Goal: Transaction & Acquisition: Purchase product/service

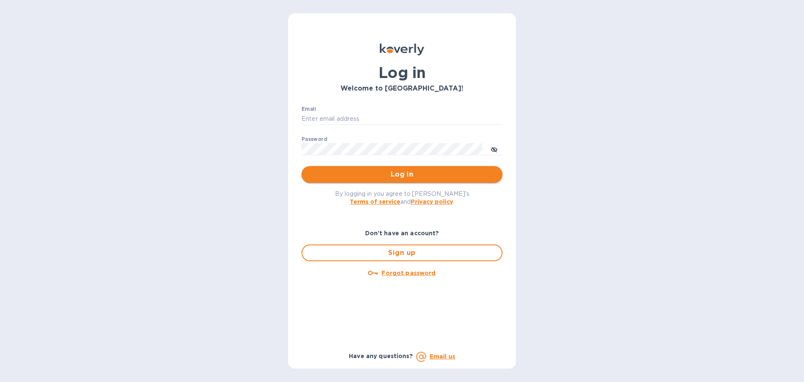
type input "[EMAIL_ADDRESS][DOMAIN_NAME]"
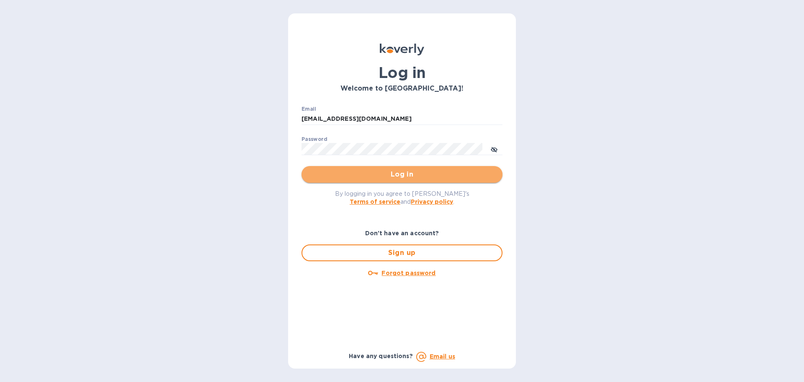
click at [323, 173] on span "Log in" at bounding box center [402, 174] width 188 height 10
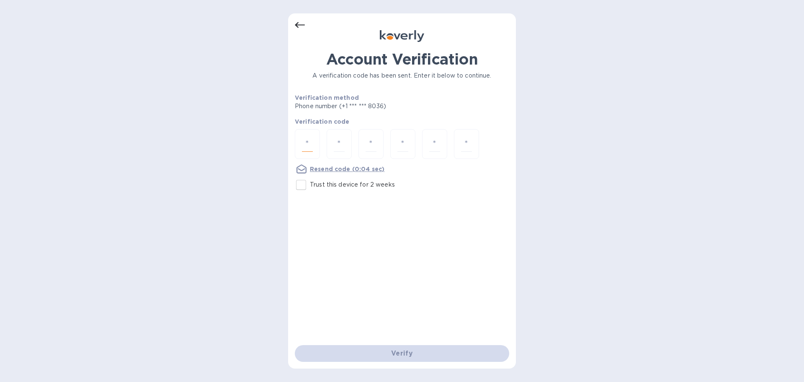
paste input "5"
type input "5"
type input "3"
type input "9"
type input "0"
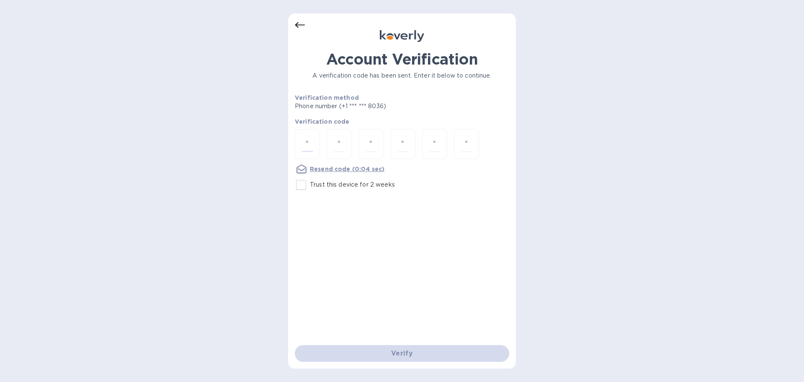
type input "7"
type input "2"
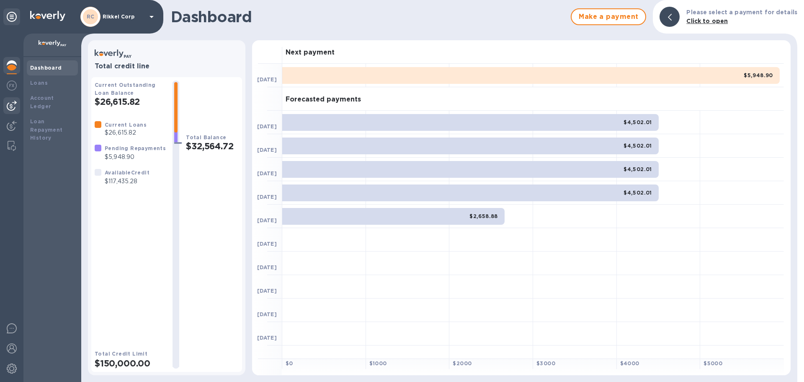
click at [11, 103] on img at bounding box center [12, 106] width 10 height 10
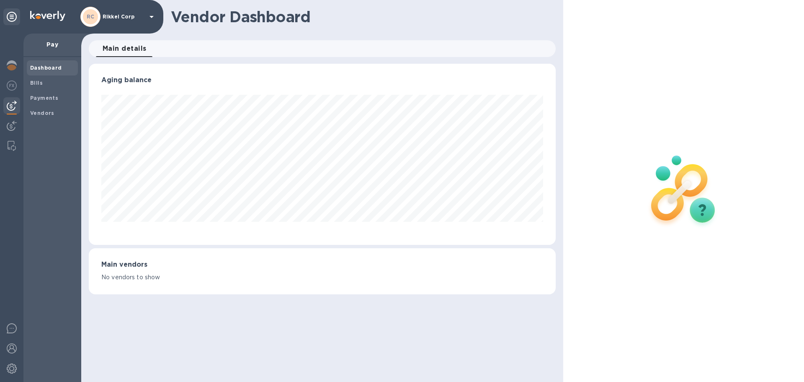
scroll to position [181, 467]
click at [12, 89] on img at bounding box center [12, 85] width 10 height 10
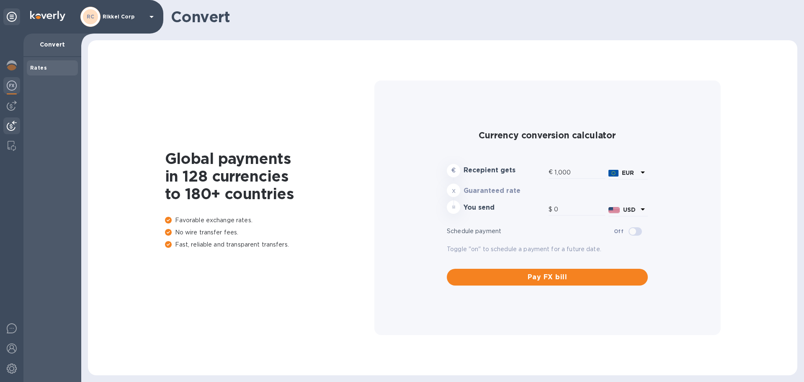
type input "1,173.85"
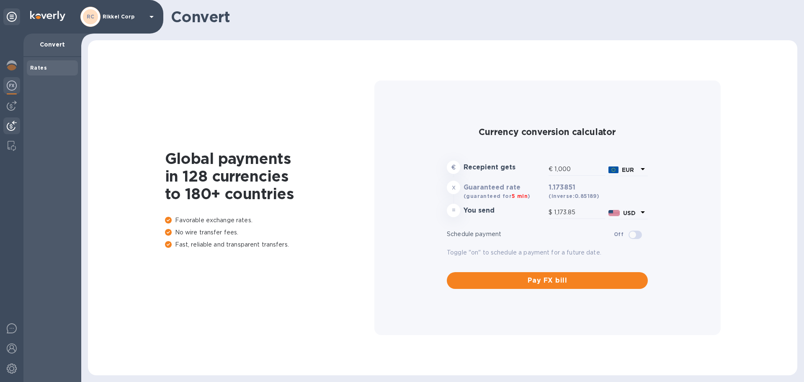
click at [6, 124] on div at bounding box center [11, 126] width 17 height 18
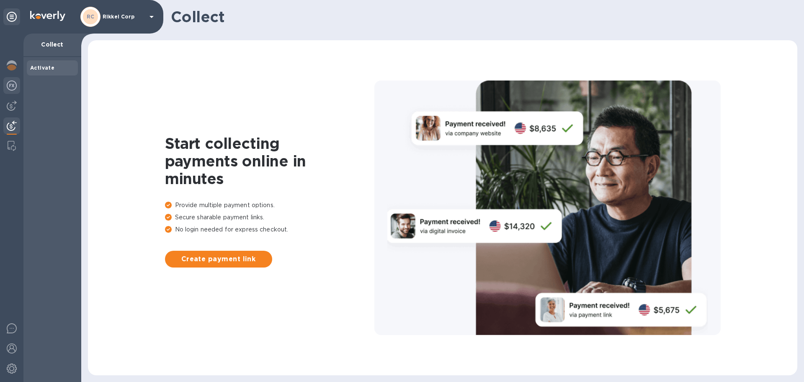
click at [13, 88] on img at bounding box center [12, 85] width 10 height 10
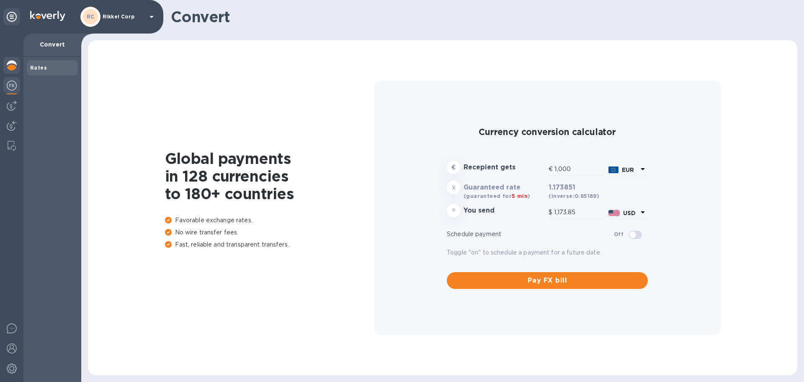
click at [16, 62] on img at bounding box center [12, 65] width 10 height 10
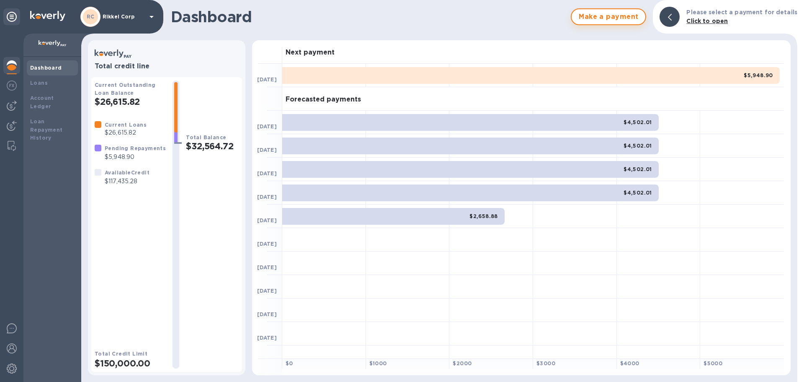
click at [630, 19] on span "Make a payment" at bounding box center [608, 17] width 60 height 10
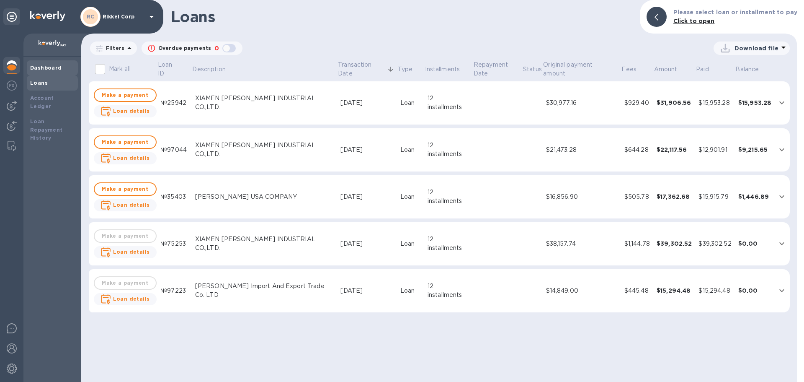
click at [47, 73] on div "Dashboard" at bounding box center [52, 67] width 51 height 15
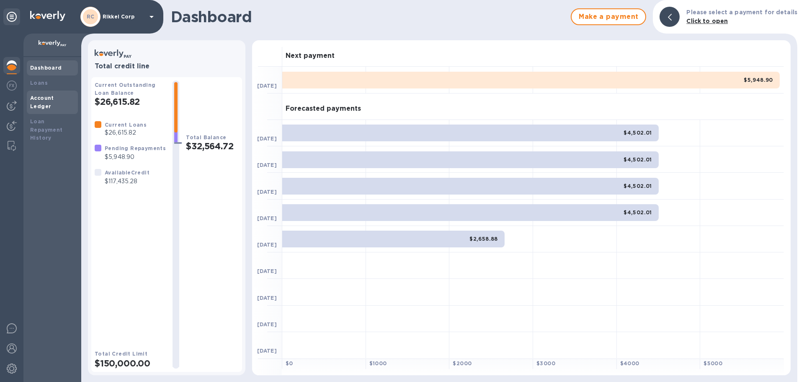
click at [64, 102] on div "Account Ledger" at bounding box center [52, 102] width 44 height 17
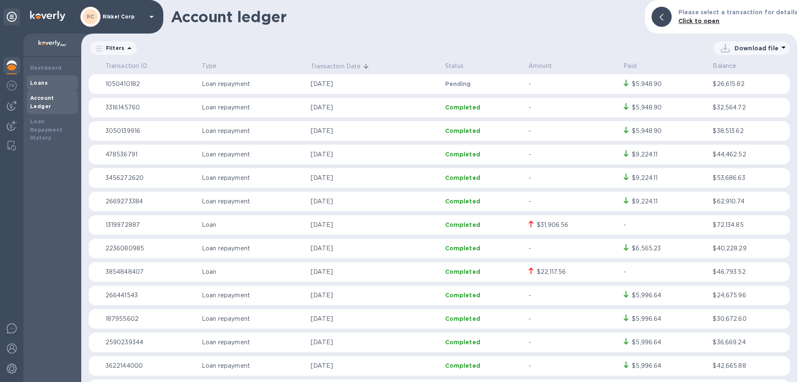
click at [69, 85] on div "Loans" at bounding box center [52, 83] width 44 height 8
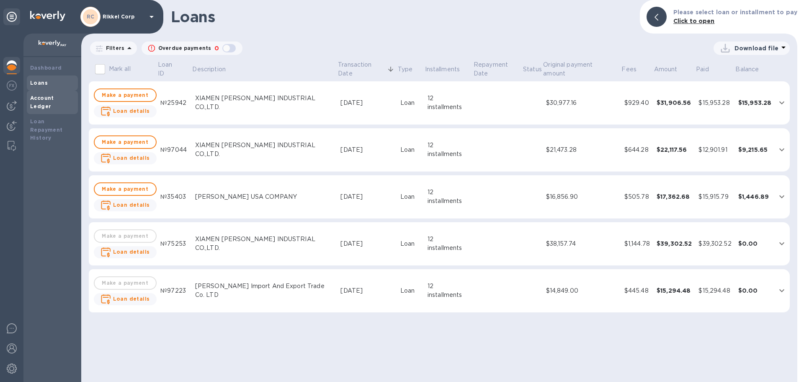
click at [54, 100] on b "Account Ledger" at bounding box center [42, 102] width 24 height 15
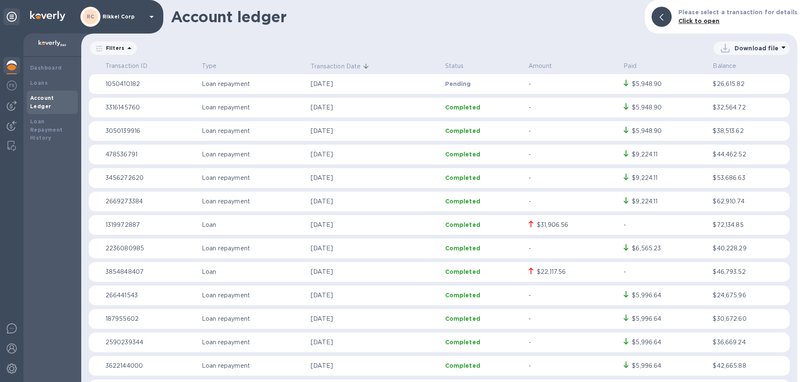
click at [17, 70] on div at bounding box center [11, 66] width 17 height 18
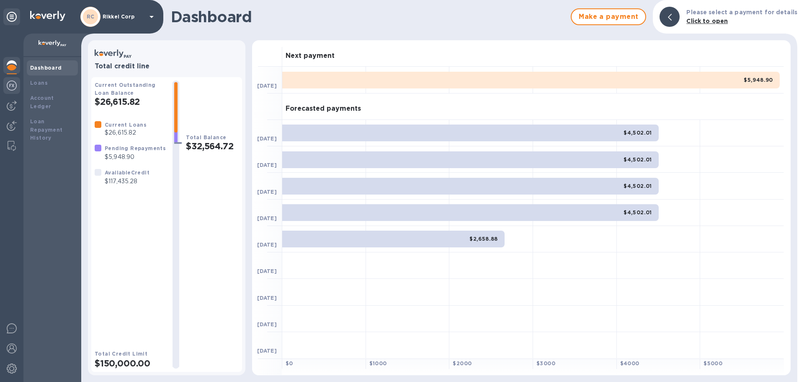
click at [14, 89] on img at bounding box center [12, 85] width 10 height 10
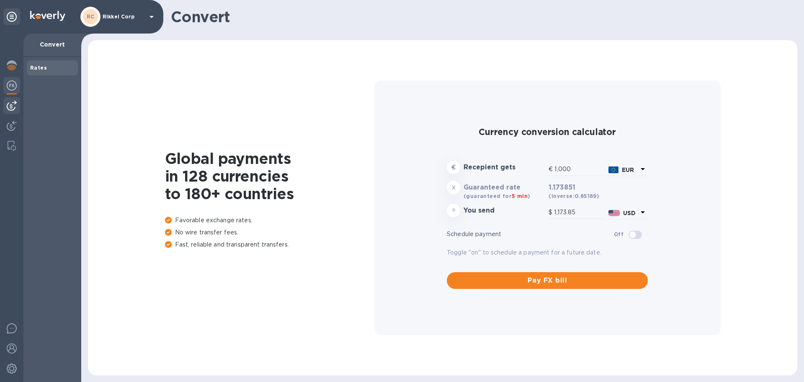
click at [18, 105] on div at bounding box center [11, 105] width 17 height 17
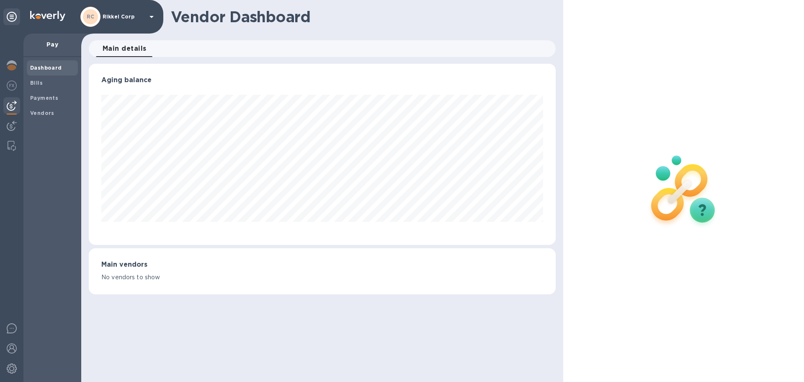
scroll to position [181, 467]
click at [52, 114] on span "Vendors" at bounding box center [52, 113] width 44 height 8
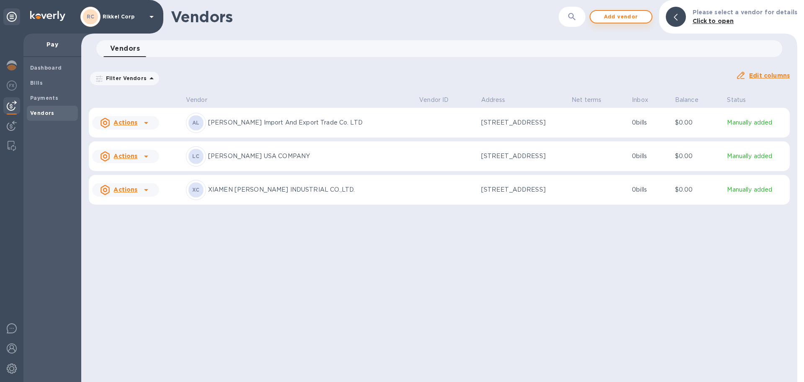
click at [602, 14] on span "Add vendor" at bounding box center [621, 17] width 48 height 10
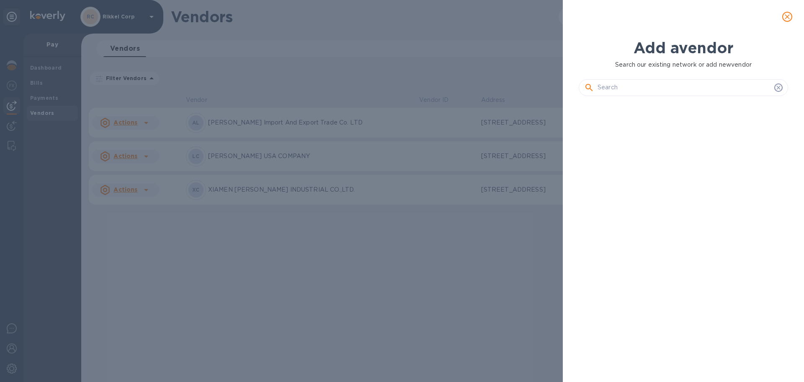
scroll to position [250, 213]
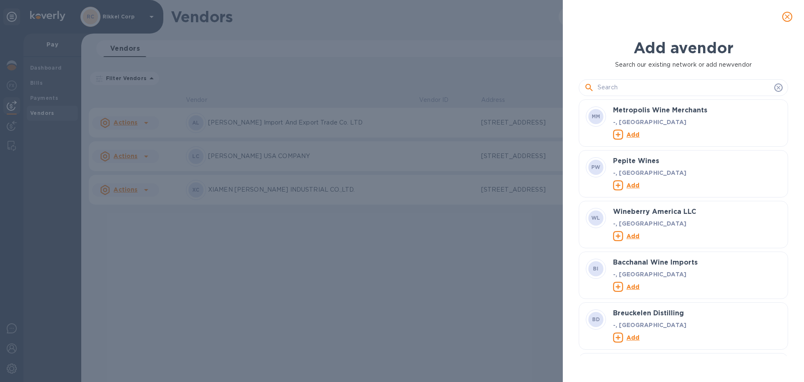
click at [650, 87] on input "text" at bounding box center [684, 87] width 173 height 13
paste input "Company Name:Comgesi Import and Export Trade Co.,Ltd"
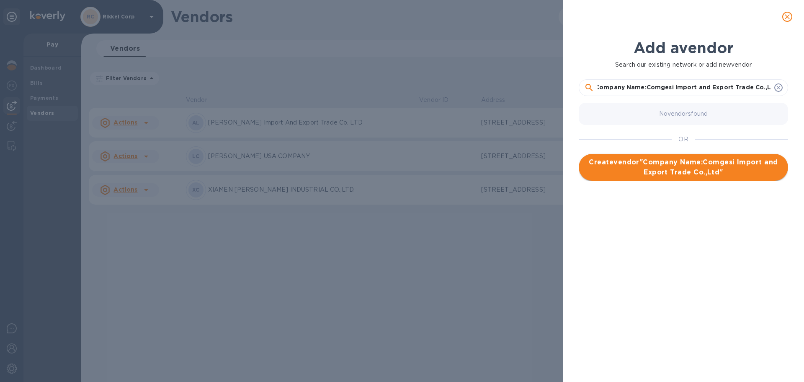
type input "Company Name:Comgesi Import and Export Trade Co.,Ltd"
click at [692, 172] on span "Create vendor " Company Name:Comgesi Import and Export Trade Co.,Ltd "" at bounding box center [684, 167] width 196 height 20
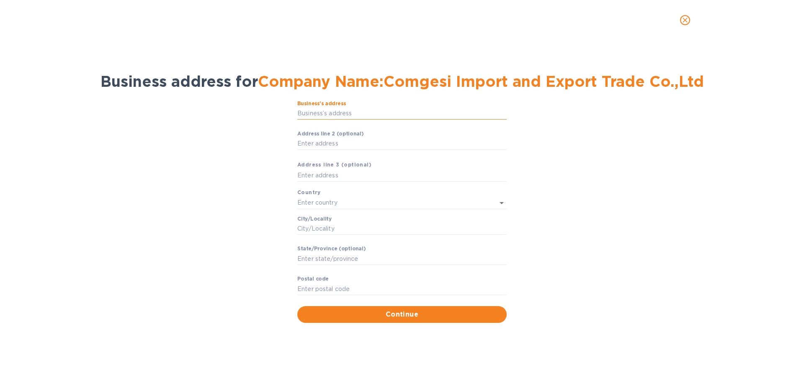
click at [366, 111] on input "Business’s аddress" at bounding box center [401, 113] width 209 height 13
click at [336, 111] on input "Business’s аddress" at bounding box center [401, 113] width 209 height 13
paste input "安徽康格斯进出口贸易有限公司"
type input "安徽康格斯进出口贸易有限公司"
drag, startPoint x: 413, startPoint y: 109, endPoint x: 171, endPoint y: 132, distance: 243.2
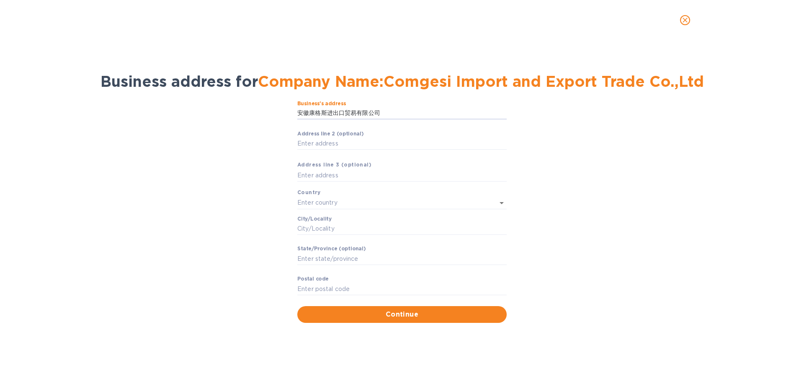
click at [171, 133] on div "Business’s аddress 安徽康格斯进出口贸易有限公司 ​ Аddress line 2 (optional) ​ Аddress line 3 …" at bounding box center [402, 211] width 782 height 232
click at [424, 205] on input "text" at bounding box center [390, 202] width 186 height 12
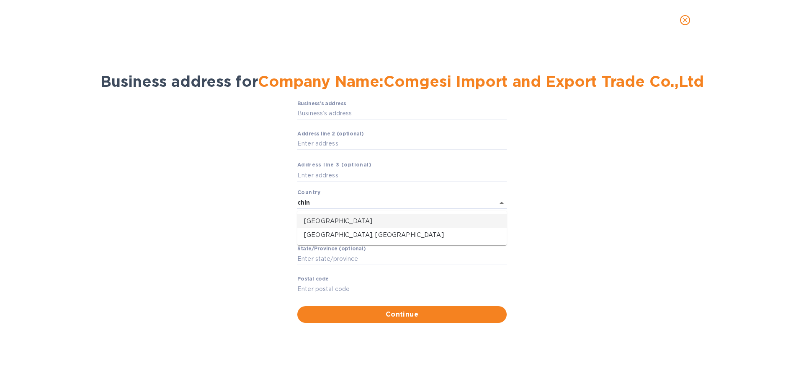
click at [343, 222] on p "[GEOGRAPHIC_DATA]" at bounding box center [402, 221] width 196 height 9
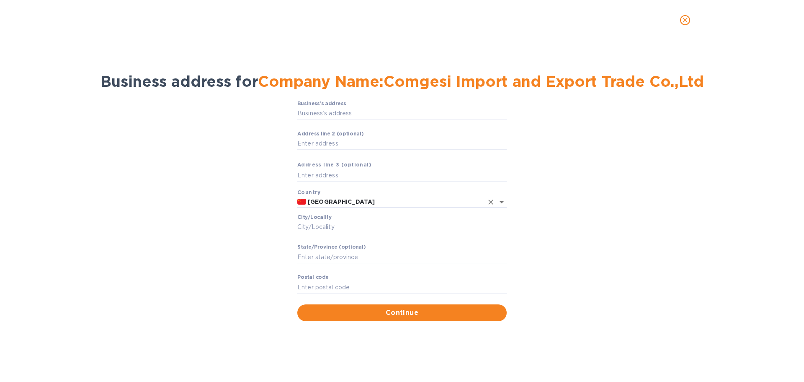
type input "[GEOGRAPHIC_DATA]"
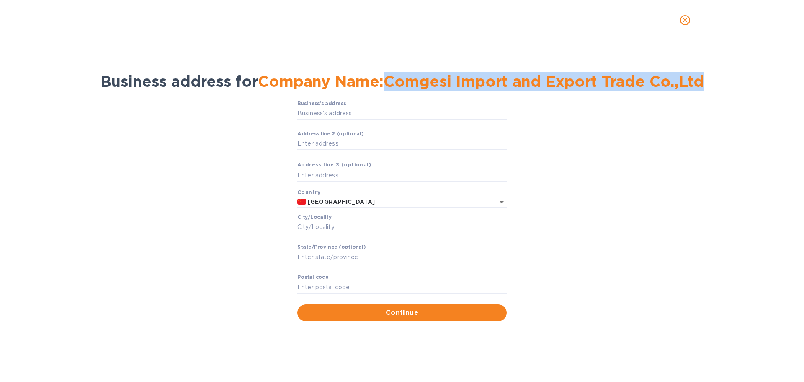
drag, startPoint x: 705, startPoint y: 82, endPoint x: 388, endPoint y: 82, distance: 316.2
click at [388, 82] on span "Company Name:Comgesi Import and Export Trade Co.,Ltd" at bounding box center [481, 81] width 446 height 18
copy span "Comgesi Import and Export Trade Co.,Ltd"
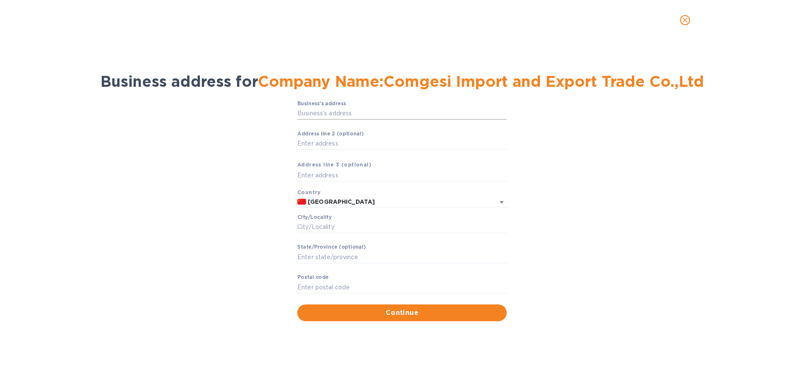
click at [348, 108] on input "Business’s аddress" at bounding box center [401, 113] width 209 height 13
paste input "Add:B3501, Future Tower, [GEOGRAPHIC_DATA], [GEOGRAPHIC_DATA], [GEOGRAPHIC_DATA…"
click at [312, 114] on input "Add:B3501, Future Tower, [GEOGRAPHIC_DATA], [GEOGRAPHIC_DATA], [GEOGRAPHIC_DATA…" at bounding box center [401, 113] width 209 height 13
type input "A"
paste input "Add:B3501, Future Tower, [GEOGRAPHIC_DATA], [GEOGRAPHIC_DATA], [GEOGRAPHIC_DATA…"
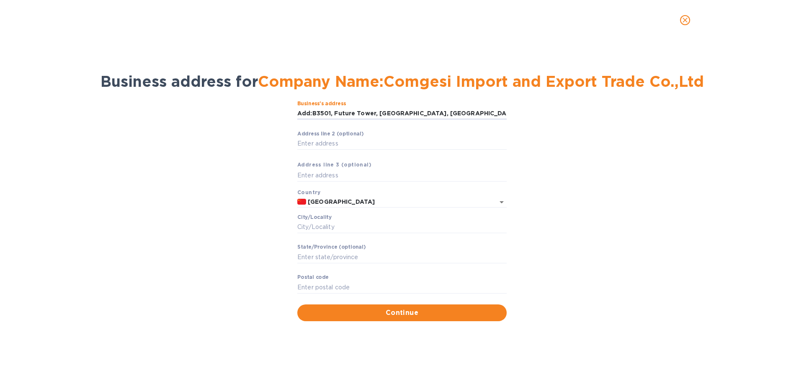
drag, startPoint x: 311, startPoint y: 116, endPoint x: 265, endPoint y: 117, distance: 45.7
click at [265, 117] on div "Business’s аddress Add:B3501, Future Tower, [GEOGRAPHIC_DATA], [GEOGRAPHIC_DATA…" at bounding box center [402, 210] width 782 height 230
click at [299, 114] on input ":B3501, Future Tower, [GEOGRAPHIC_DATA], [GEOGRAPHIC_DATA], [GEOGRAPHIC_DATA],[…" at bounding box center [401, 113] width 209 height 13
type input "[PERSON_NAME] [PERSON_NAME]"
type input "He Fei Shi"
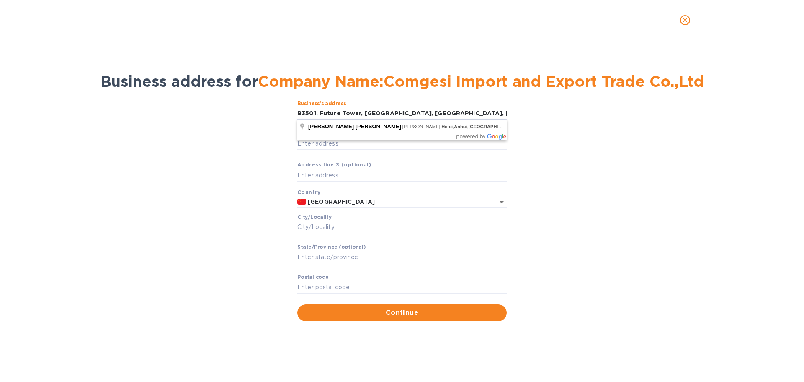
type input "[PERSON_NAME]"
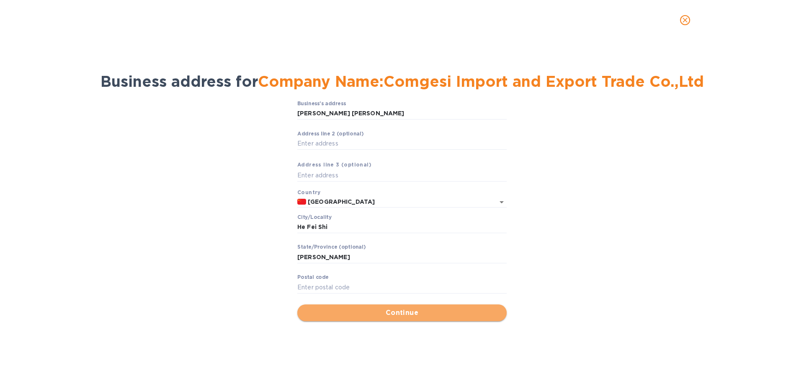
click at [405, 310] on span "Continue" at bounding box center [402, 312] width 196 height 10
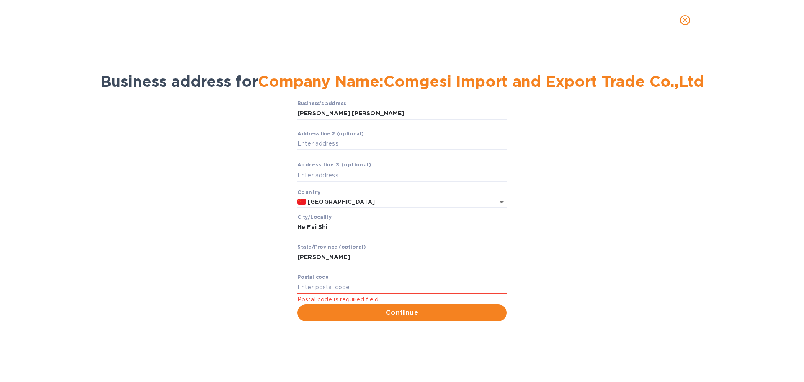
click at [372, 278] on div "Pоstal cоde Postal code is required field" at bounding box center [401, 289] width 209 height 30
click at [369, 281] on input "Pоstal cоde" at bounding box center [401, 287] width 209 height 13
click at [430, 280] on div "Pоstal cоde Postal code is required field" at bounding box center [401, 289] width 209 height 30
click at [431, 282] on input "Pоstal cоde" at bounding box center [401, 287] width 209 height 13
paste input "230601"
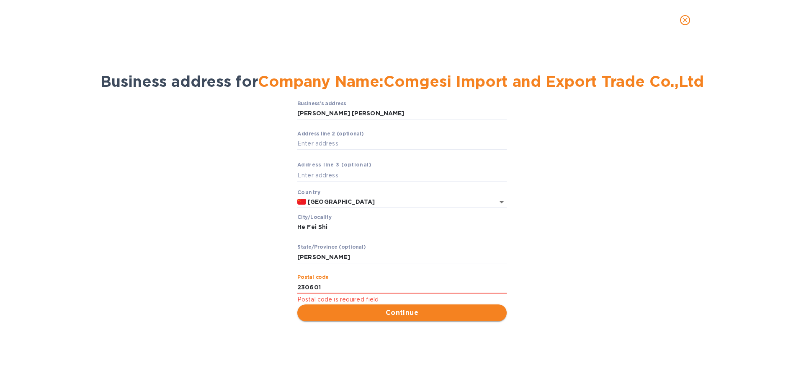
type input "230601"
click at [446, 311] on span "Continue" at bounding box center [402, 312] width 196 height 10
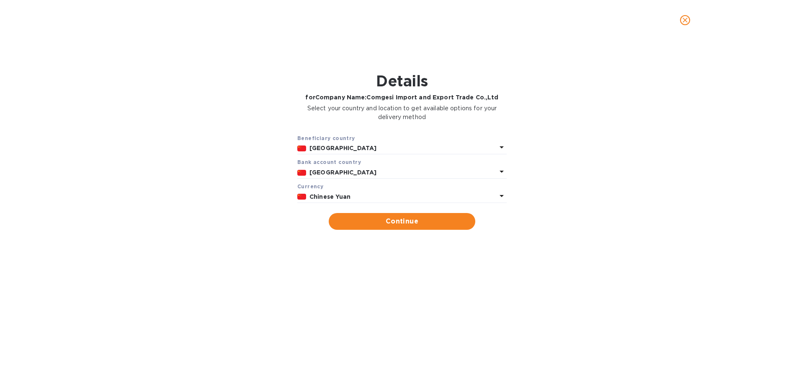
click at [363, 189] on div "Currency" at bounding box center [401, 186] width 209 height 9
click at [362, 193] on p "Chinese Yuan" at bounding box center [403, 196] width 187 height 9
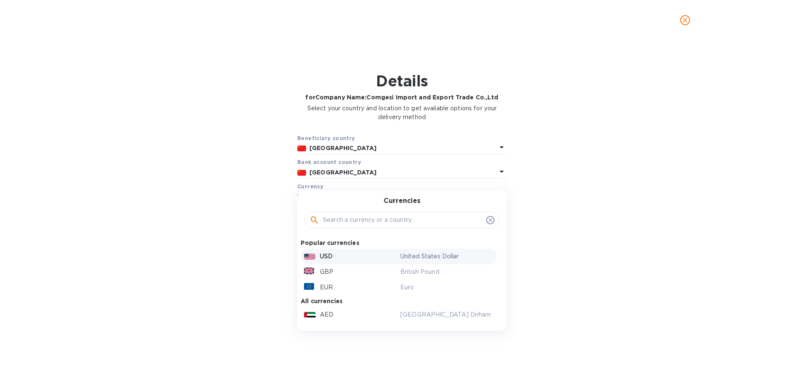
click at [333, 256] on div "USD" at bounding box center [350, 256] width 96 height 12
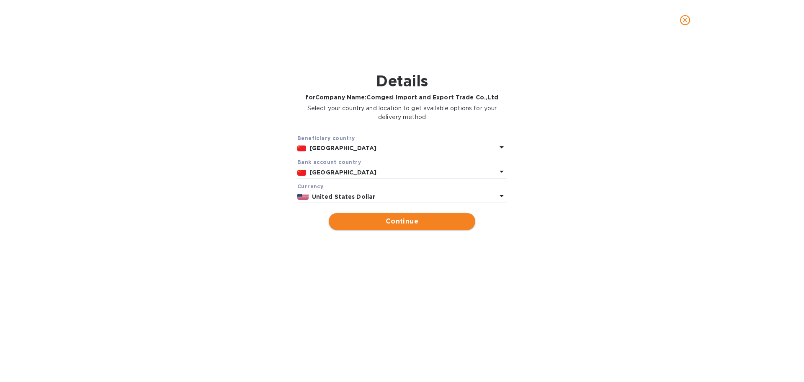
click at [432, 217] on span "Continue" at bounding box center [402, 221] width 133 height 10
type input "Company Name:Comgesi Import and Export Trade Co.,Ltd"
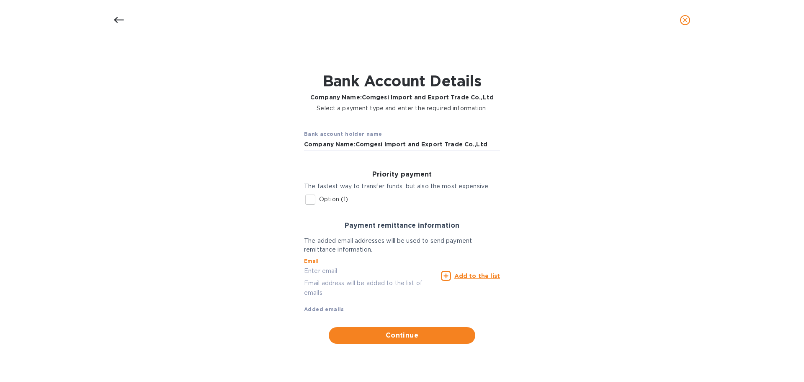
click at [324, 268] on input "text" at bounding box center [371, 271] width 134 height 13
paste input "[EMAIL_ADDRESS][DOMAIN_NAME]"
type input "[EMAIL_ADDRESS][DOMAIN_NAME]"
click at [328, 310] on b "Added emails" at bounding box center [324, 309] width 40 height 6
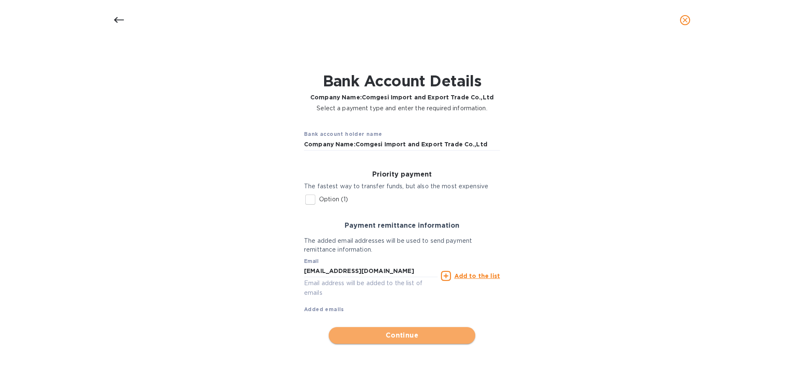
click at [347, 336] on span "Continue" at bounding box center [402, 335] width 133 height 10
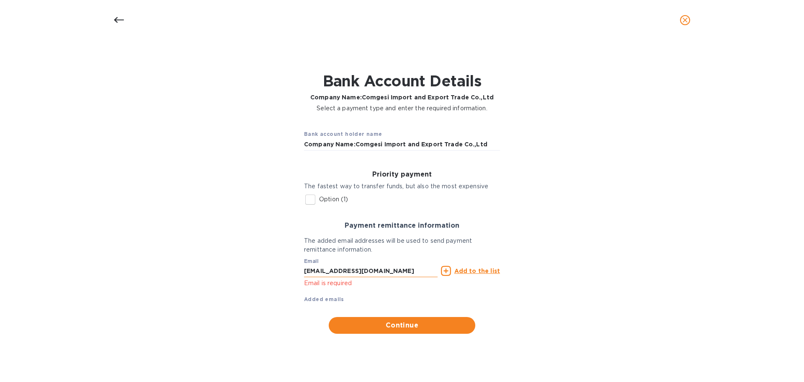
click at [377, 271] on input "[EMAIL_ADDRESS][DOMAIN_NAME]" at bounding box center [371, 271] width 134 height 13
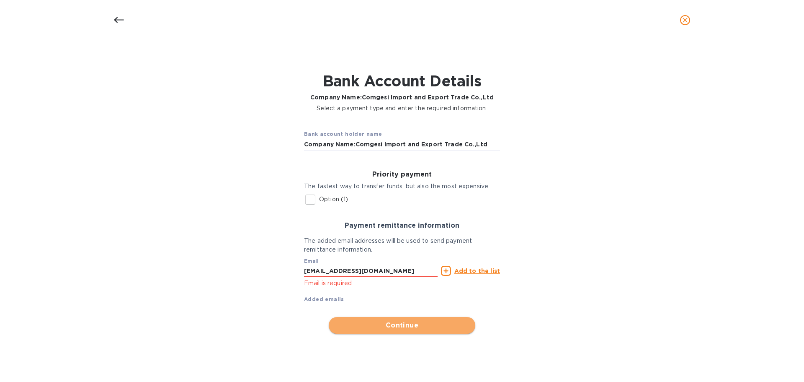
click at [355, 323] on span "Continue" at bounding box center [402, 325] width 133 height 10
click at [447, 270] on icon at bounding box center [446, 271] width 10 height 10
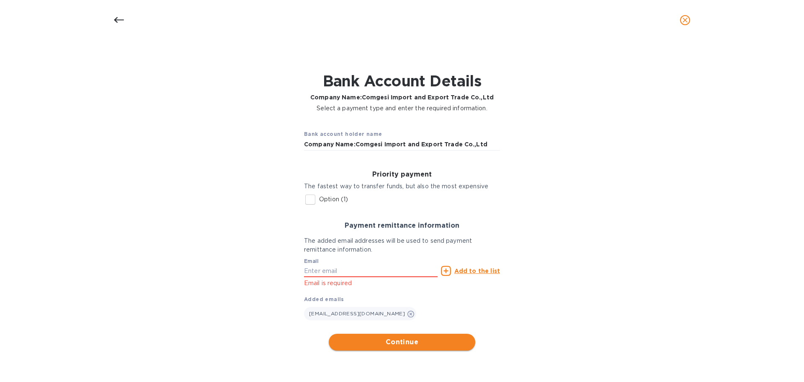
click at [357, 343] on span "Continue" at bounding box center [402, 342] width 133 height 10
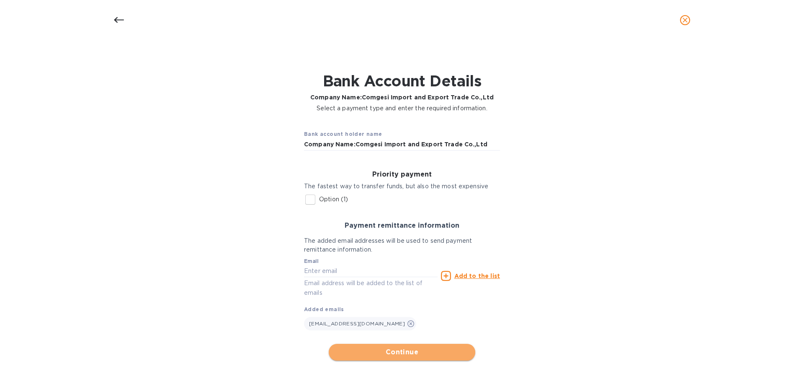
click at [352, 354] on span "Continue" at bounding box center [402, 352] width 133 height 10
click at [342, 200] on p "Option (1)" at bounding box center [333, 199] width 29 height 9
click at [319, 200] on input "Option (1)" at bounding box center [311, 200] width 18 height 18
checkbox input "true"
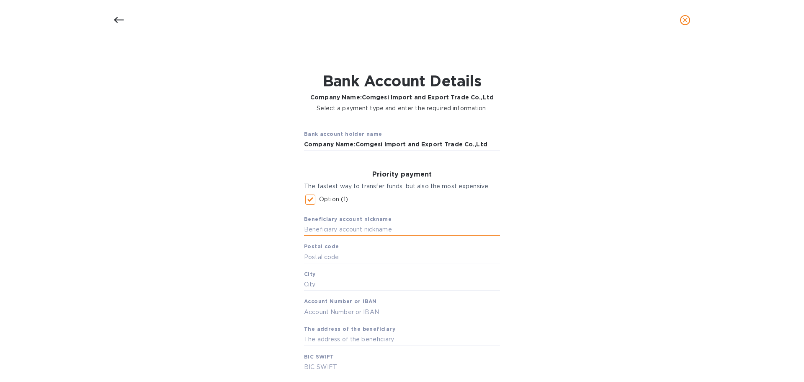
click at [325, 231] on input "text" at bounding box center [402, 229] width 196 height 13
drag, startPoint x: 361, startPoint y: 95, endPoint x: 488, endPoint y: 95, distance: 126.9
click at [488, 95] on b "Company Name:Comgesi Import and Export Trade Co.,Ltd" at bounding box center [401, 97] width 183 height 7
click at [491, 95] on div "Bank Account Details Company Name:Comgesi Import and Export Trade Co.,Ltd Selec…" at bounding box center [402, 92] width 782 height 51
drag, startPoint x: 456, startPoint y: 102, endPoint x: 374, endPoint y: 95, distance: 82.8
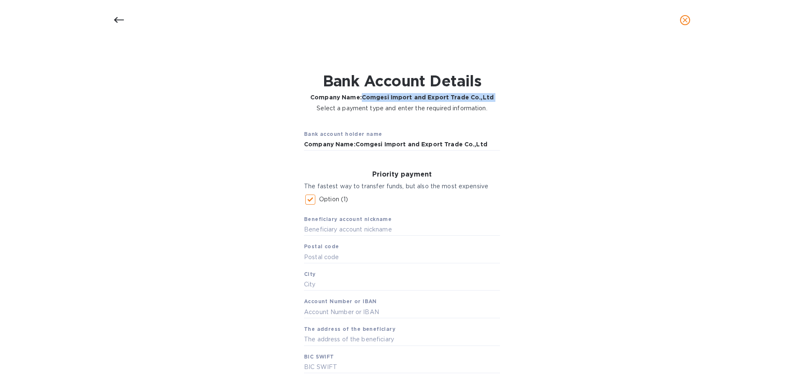
click at [374, 95] on div "Bank Account Details Company Name:Comgesi Import and Export Trade Co.,Ltd Selec…" at bounding box center [402, 92] width 782 height 51
click at [333, 231] on input "text" at bounding box center [402, 229] width 196 height 13
paste input "Comgesi Import and Export Trade Co.,Ltd"
type input "Comgesi Import and Export Trade Co.,Ltd"
click at [352, 258] on input "text" at bounding box center [402, 256] width 196 height 13
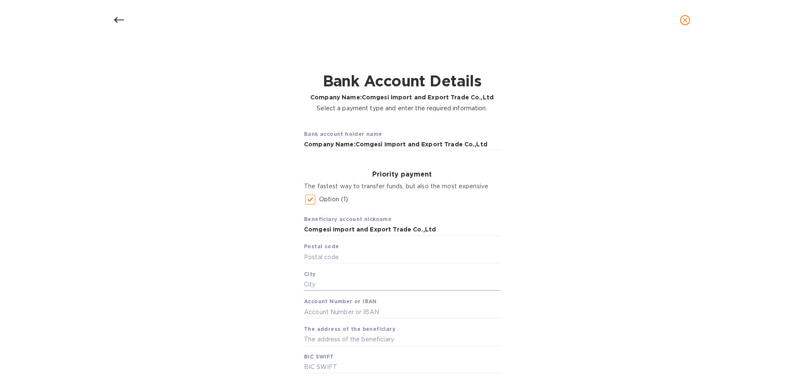
click at [393, 288] on input "text" at bounding box center [402, 284] width 196 height 13
paste input "230601"
type input "230601"
click at [355, 364] on input "text" at bounding box center [402, 366] width 196 height 13
paste input "CODE:[SWIFT_CODE]"
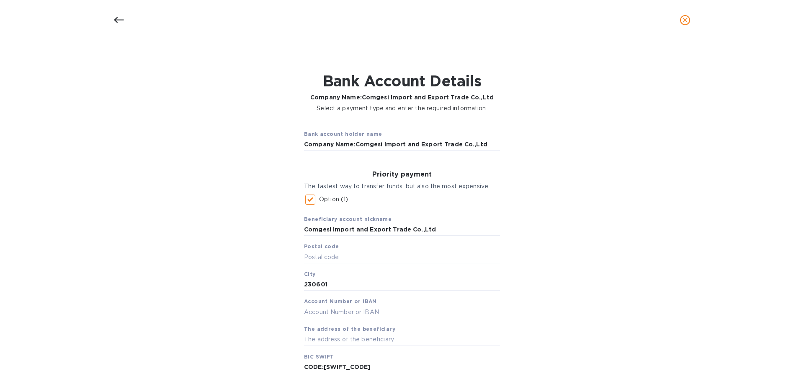
click at [323, 369] on input "CODE:[SWIFT_CODE]" at bounding box center [402, 366] width 196 height 13
type input "[SWIFT_CODE]"
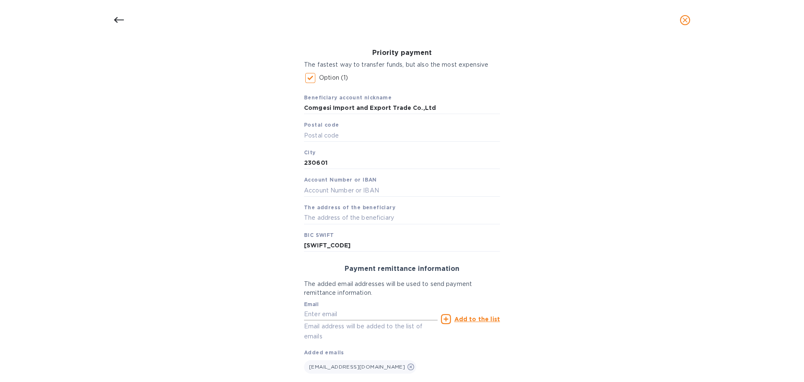
scroll to position [126, 0]
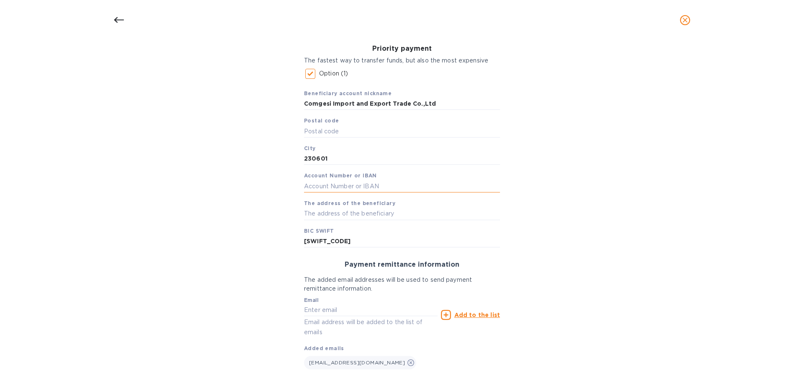
click at [350, 184] on input "text" at bounding box center [402, 186] width 196 height 13
paste input "Number:182742770089"
click at [327, 186] on input "Number:182742770089" at bounding box center [402, 186] width 196 height 13
type input "182742770089"
click at [360, 216] on input "text" at bounding box center [402, 213] width 196 height 13
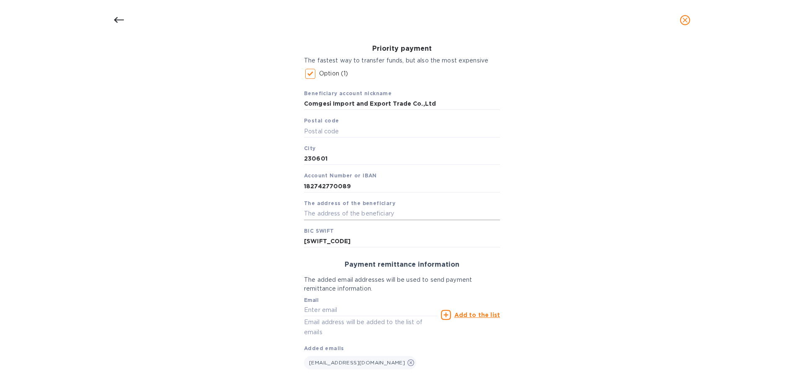
click at [319, 213] on input "text" at bounding box center [402, 213] width 196 height 13
paste input "Add:B3501, Future Tower, [GEOGRAPHIC_DATA], [GEOGRAPHIC_DATA], [GEOGRAPHIC_DATA…"
drag, startPoint x: 318, startPoint y: 214, endPoint x: 279, endPoint y: 219, distance: 39.2
click at [279, 219] on div "Bank account holder name Company Name:Comgesi Import and Export Trade Co.,Ltd P…" at bounding box center [402, 198] width 782 height 412
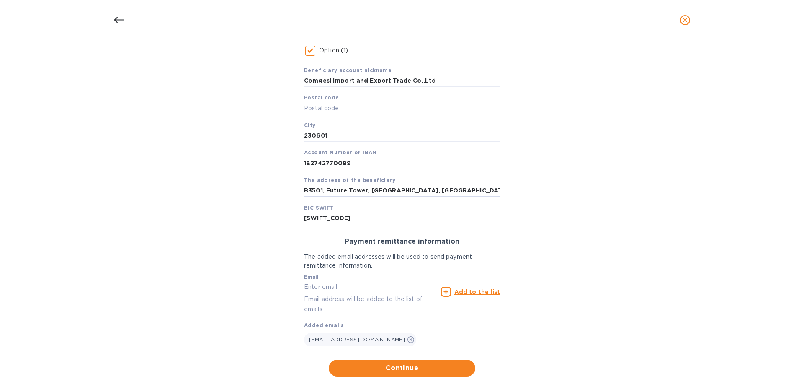
scroll to position [169, 0]
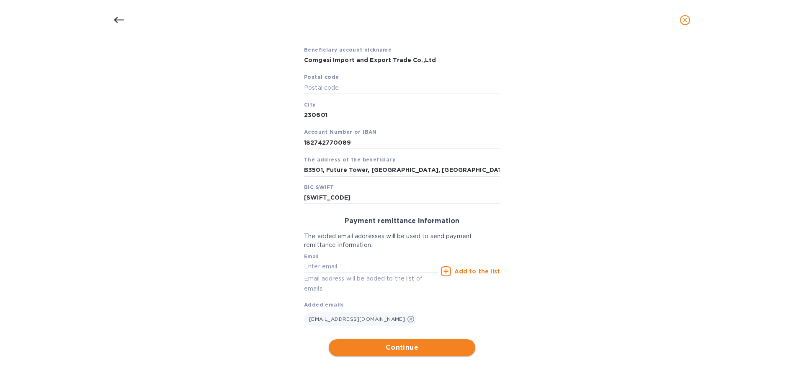
type input "B3501, Future Tower, [GEOGRAPHIC_DATA], [GEOGRAPHIC_DATA], [GEOGRAPHIC_DATA],[G…"
click at [367, 346] on span "Continue" at bounding box center [402, 347] width 133 height 10
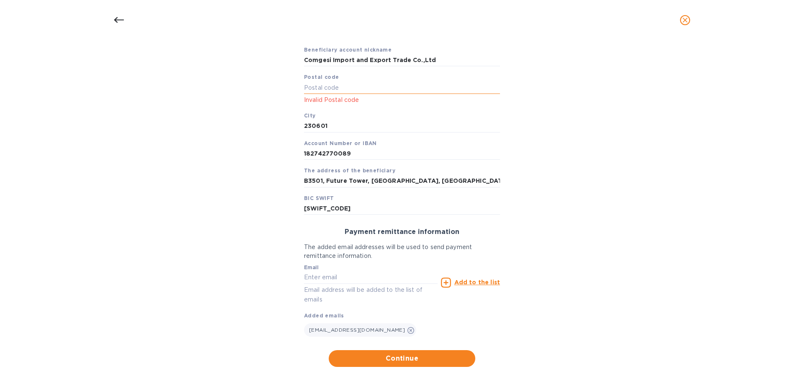
click at [323, 88] on input "text" at bounding box center [402, 87] width 196 height 13
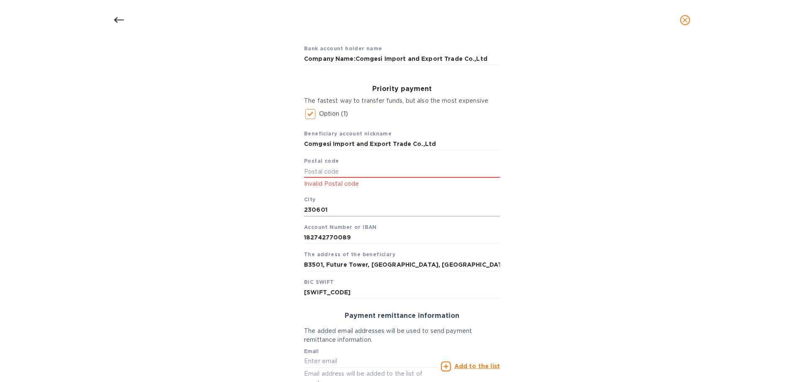
click at [341, 212] on input "230601" at bounding box center [402, 210] width 196 height 13
drag, startPoint x: 336, startPoint y: 209, endPoint x: 281, endPoint y: 210, distance: 55.7
click at [281, 210] on div "Bank account holder name Company Name:Comgesi Import and Export Trade Co.,Ltd P…" at bounding box center [402, 243] width 782 height 423
click at [321, 174] on input "text" at bounding box center [402, 171] width 196 height 13
paste input "230601"
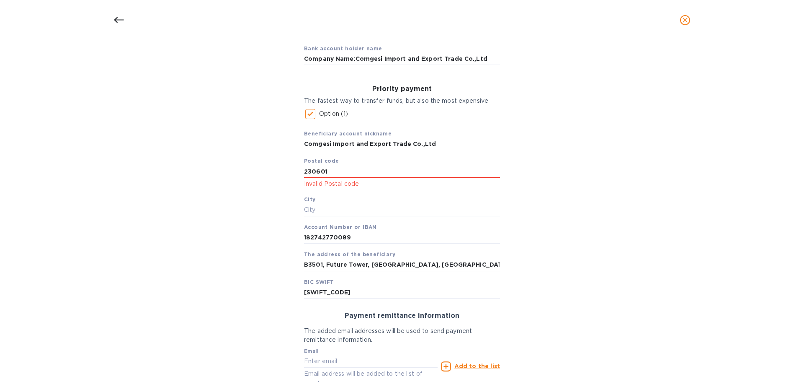
type input "230601"
click at [441, 264] on input "B3501, Future Tower, [GEOGRAPHIC_DATA], [GEOGRAPHIC_DATA], [GEOGRAPHIC_DATA],[G…" at bounding box center [402, 264] width 196 height 13
click at [396, 210] on input "text" at bounding box center [402, 210] width 196 height 13
paste input "Anhui"
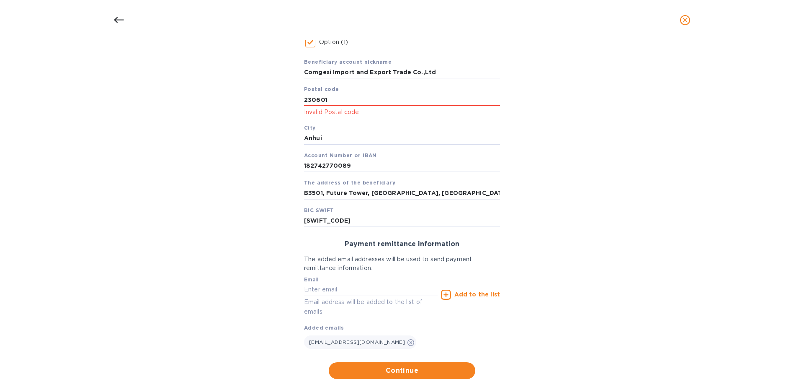
scroll to position [169, 0]
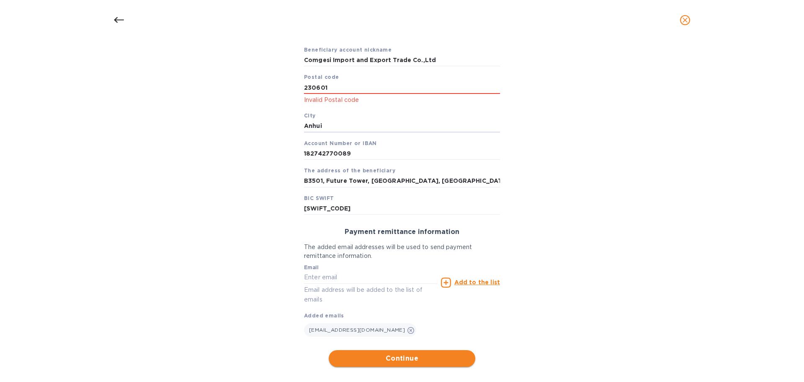
type input "Anhui"
click at [418, 357] on span "Continue" at bounding box center [402, 358] width 133 height 10
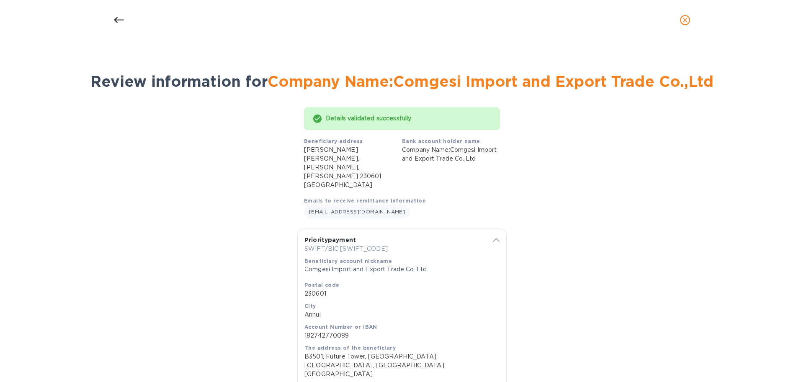
scroll to position [51, 0]
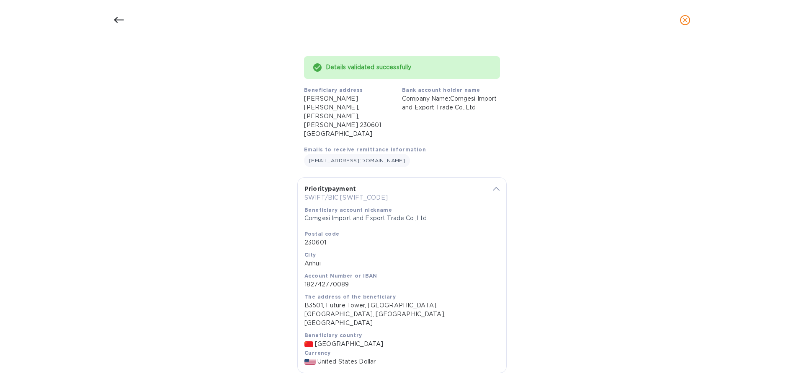
click at [494, 187] on icon at bounding box center [496, 189] width 7 height 4
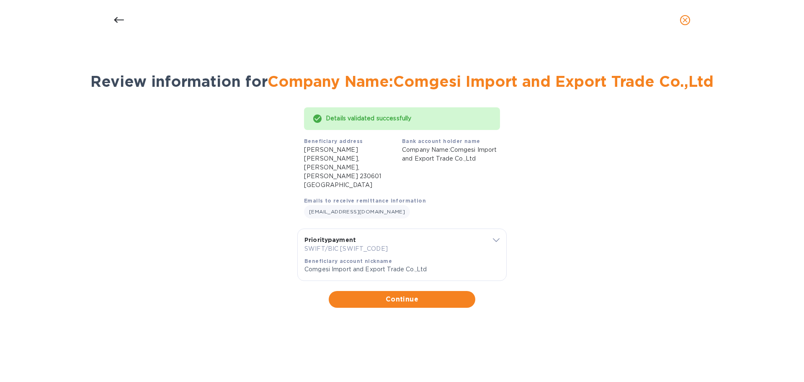
scroll to position [0, 0]
click at [496, 235] on span at bounding box center [496, 239] width 7 height 8
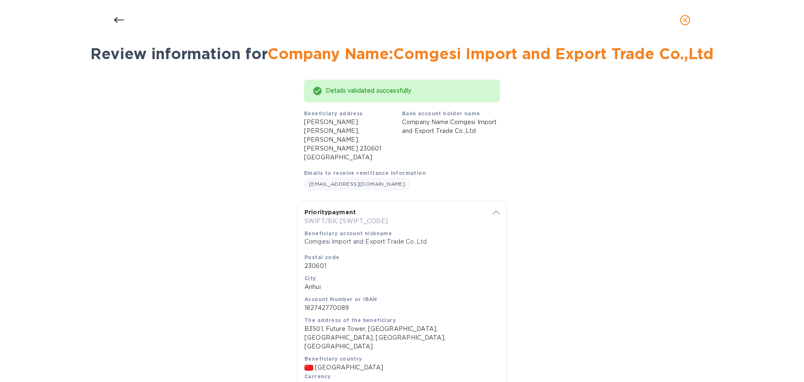
scroll to position [51, 0]
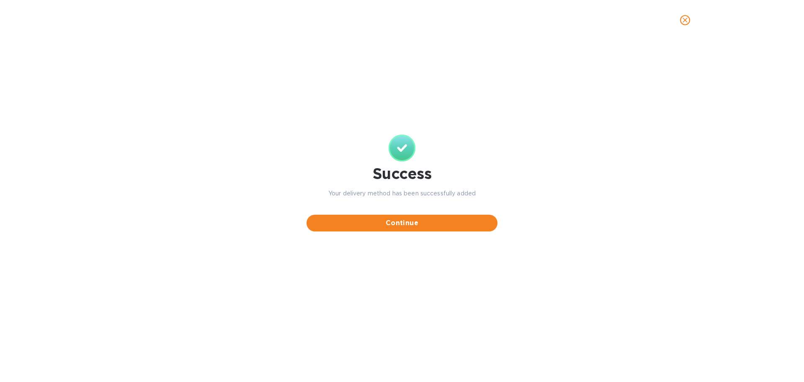
scroll to position [0, 0]
click at [412, 226] on span "Continue" at bounding box center [402, 223] width 178 height 10
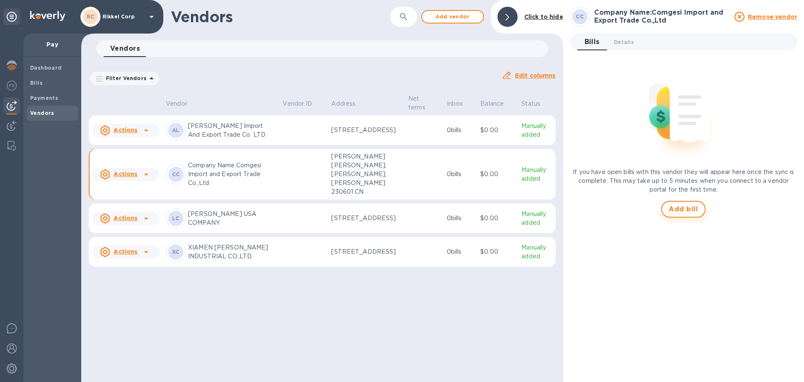
click at [696, 206] on span "Add bill" at bounding box center [683, 209] width 29 height 10
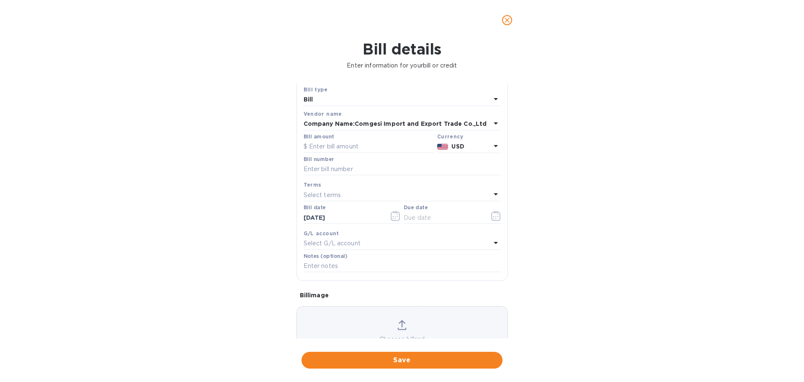
scroll to position [59, 0]
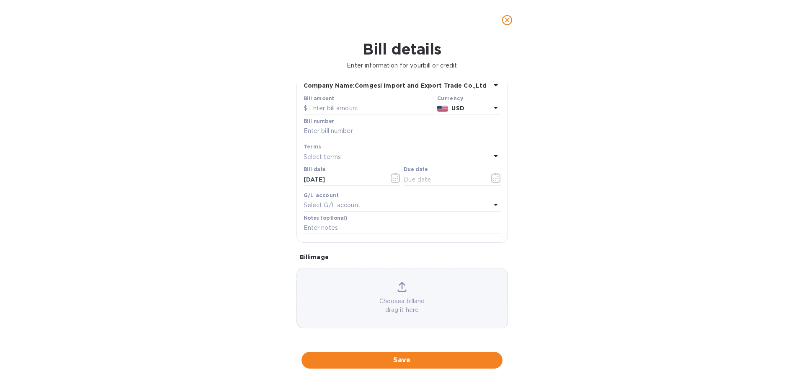
click at [397, 287] on icon at bounding box center [401, 286] width 9 height 10
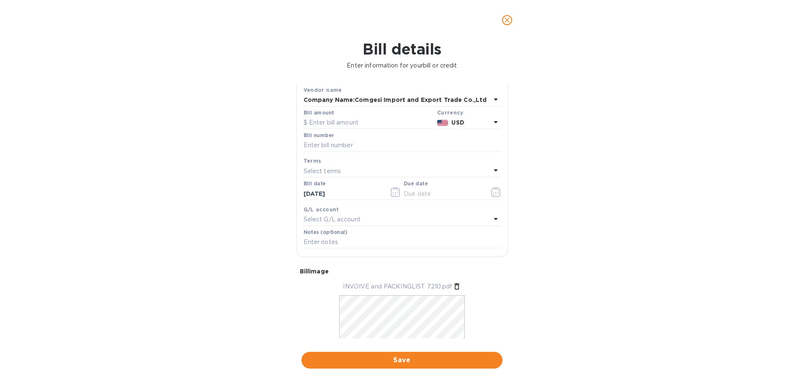
scroll to position [0, 0]
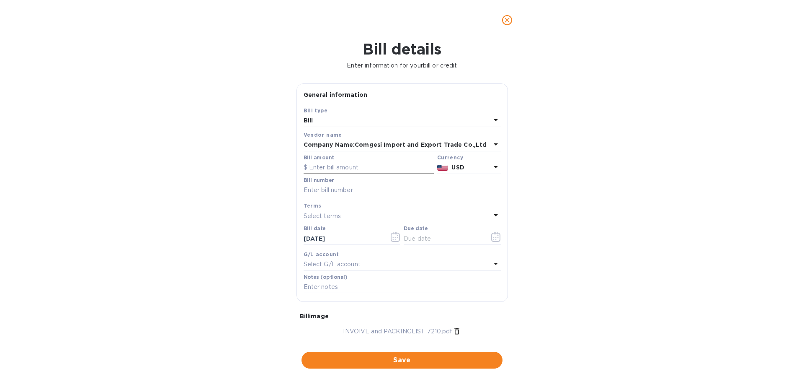
click at [357, 164] on input "text" at bounding box center [369, 167] width 130 height 13
click at [351, 167] on input "text" at bounding box center [369, 167] width 130 height 13
type input "32,875.11"
click at [377, 189] on input "text" at bounding box center [402, 190] width 197 height 13
click at [352, 194] on input "text" at bounding box center [402, 190] width 197 height 13
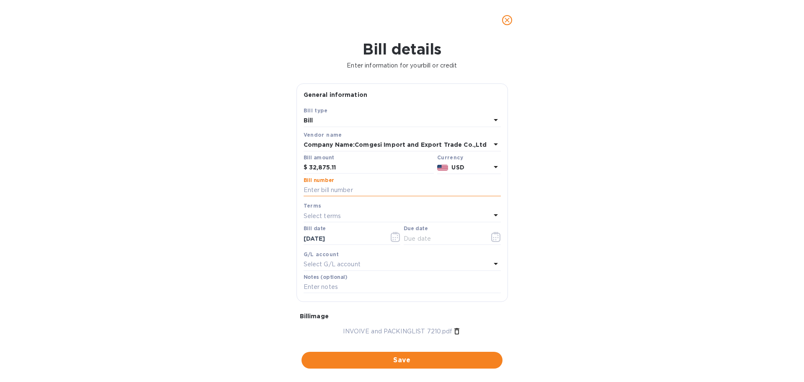
paste input "CSA20247214 CSA20247210"
type input "CSA20247214 CSA20247210"
click at [492, 262] on icon at bounding box center [496, 263] width 10 height 10
drag, startPoint x: 162, startPoint y: 261, endPoint x: 173, endPoint y: 256, distance: 11.8
click at [162, 260] on div "Bill details Enter information for your bill or credit General information Save…" at bounding box center [402, 210] width 804 height 341
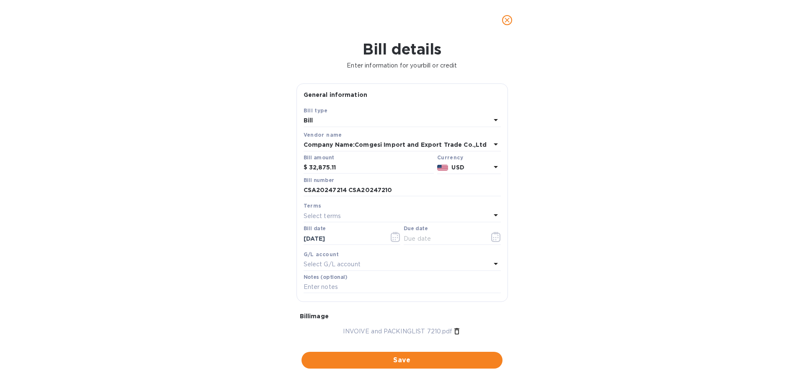
click at [491, 214] on icon at bounding box center [496, 215] width 10 height 10
click at [131, 227] on div "Bill details Enter information for your bill or credit General information Save…" at bounding box center [402, 210] width 804 height 341
click at [395, 356] on span "Save" at bounding box center [402, 360] width 188 height 10
click at [424, 240] on input "text" at bounding box center [443, 238] width 79 height 13
click at [491, 235] on icon "button" at bounding box center [496, 237] width 10 height 10
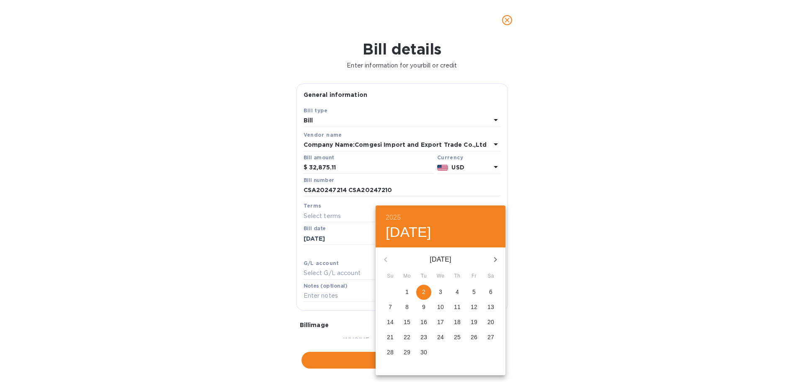
click at [423, 292] on p "2" at bounding box center [423, 291] width 3 height 8
type input "[DATE]"
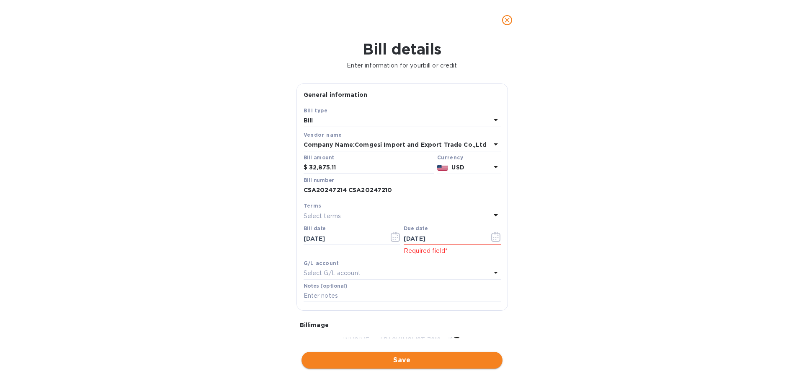
click at [387, 359] on span "Save" at bounding box center [402, 360] width 188 height 10
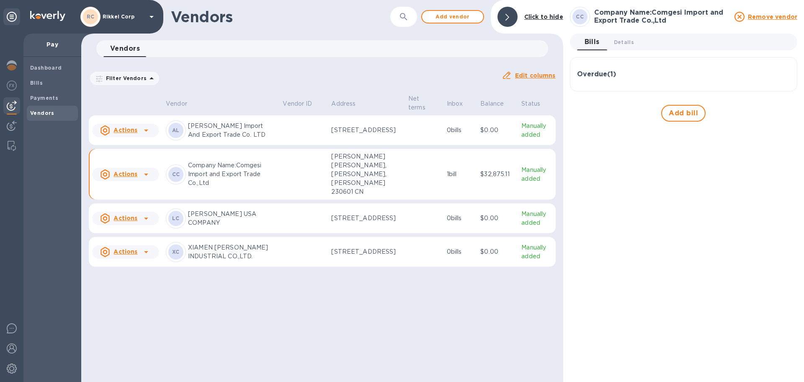
click at [141, 179] on icon at bounding box center [146, 174] width 10 height 10
click at [394, 209] on div at bounding box center [402, 191] width 804 height 382
click at [214, 187] on p "Company Name:Comgesi Import and Export Trade Co.,Ltd" at bounding box center [232, 174] width 88 height 26
click at [318, 200] on td at bounding box center [303, 174] width 49 height 51
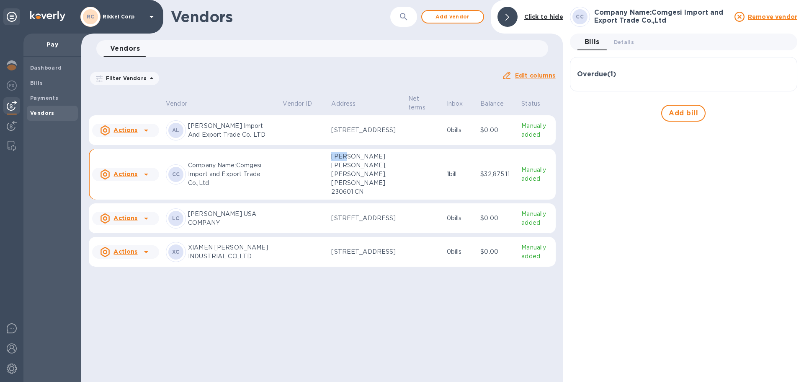
click at [318, 200] on td at bounding box center [303, 174] width 49 height 51
click at [242, 187] on p "Company Name:Comgesi Import and Export Trade Co.,Ltd" at bounding box center [232, 174] width 88 height 26
click at [150, 181] on div at bounding box center [145, 174] width 13 height 13
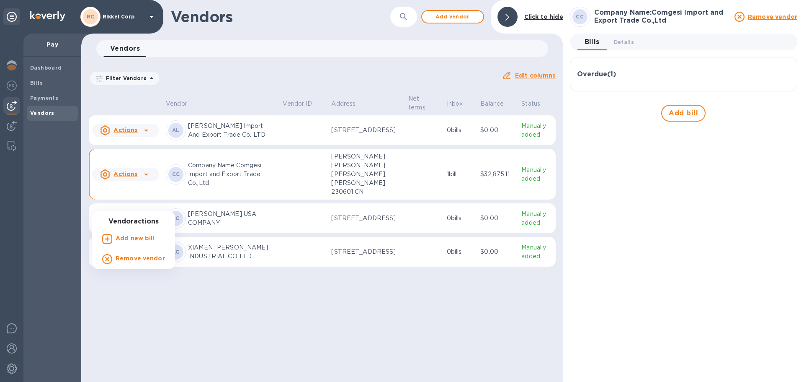
click at [122, 202] on div at bounding box center [402, 191] width 804 height 382
click at [119, 177] on u "Actions" at bounding box center [126, 173] width 24 height 7
click at [119, 203] on div at bounding box center [402, 191] width 804 height 382
click at [527, 183] on p "Manually added" at bounding box center [536, 174] width 31 height 18
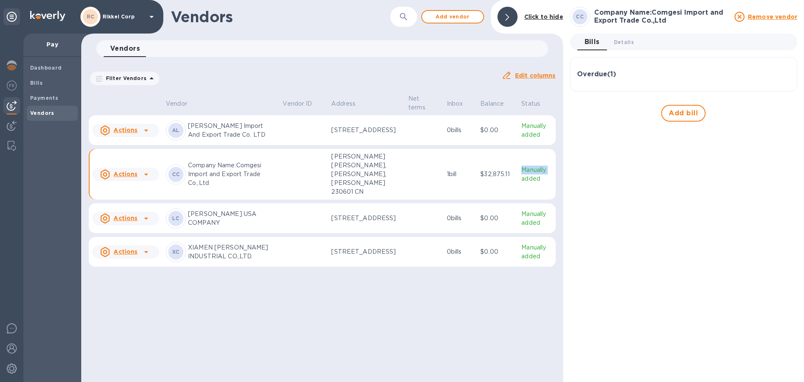
click at [527, 183] on p "Manually added" at bounding box center [536, 174] width 31 height 18
click at [488, 178] on p "$32,875.11" at bounding box center [497, 174] width 34 height 9
click at [444, 200] on td "1 bill" at bounding box center [461, 174] width 34 height 51
click at [612, 73] on h3 "Overdue ( 1 )" at bounding box center [596, 74] width 39 height 8
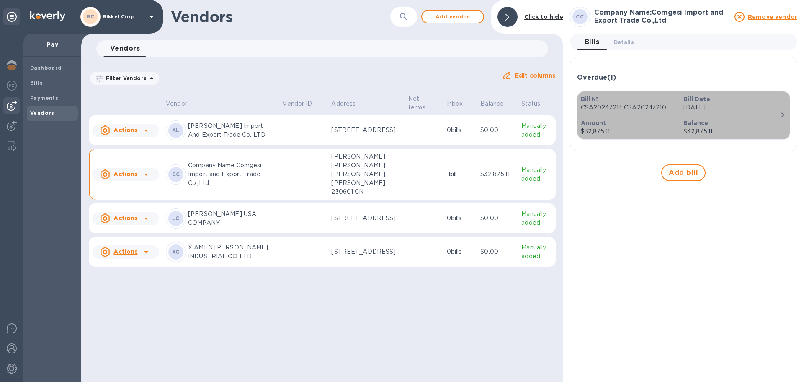
click at [752, 119] on p "Balance" at bounding box center [732, 123] width 96 height 8
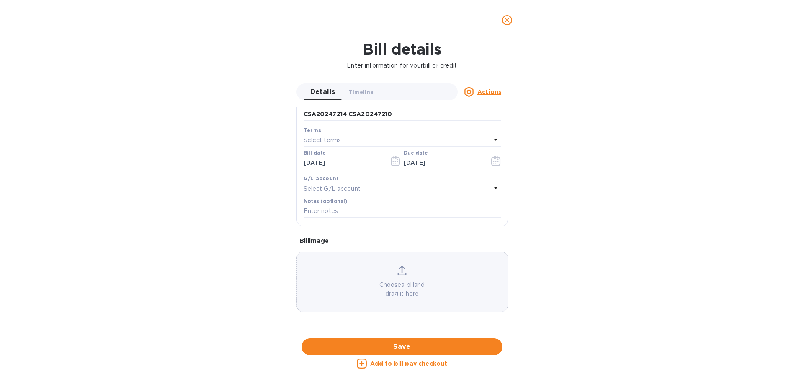
scroll to position [78, 0]
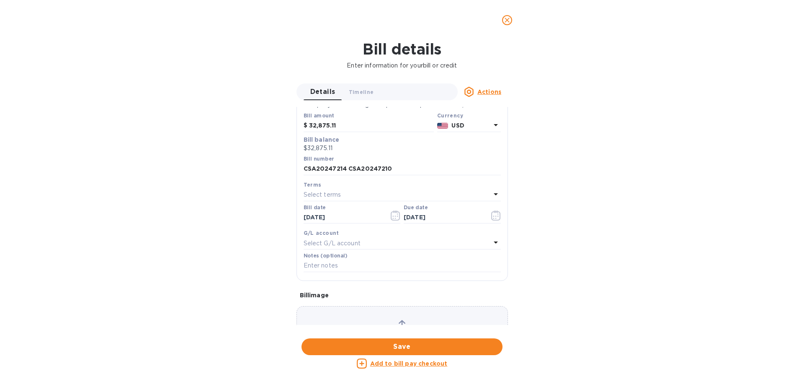
click at [483, 91] on u "Actions" at bounding box center [489, 91] width 24 height 7
click at [636, 188] on div at bounding box center [402, 191] width 804 height 382
click at [507, 20] on icon "close" at bounding box center [507, 20] width 5 height 5
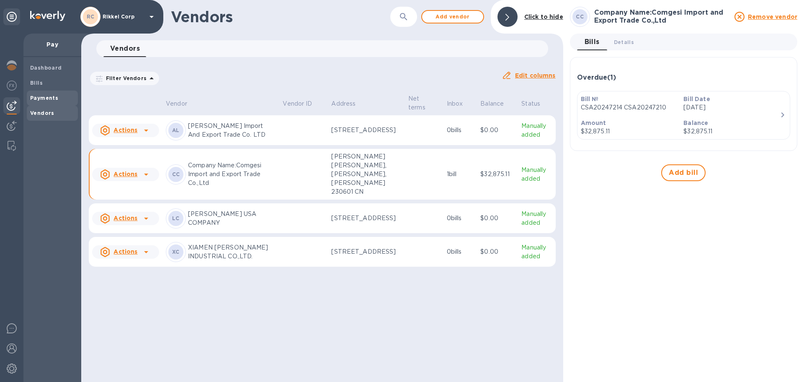
click at [51, 95] on b "Payments" at bounding box center [44, 98] width 28 height 6
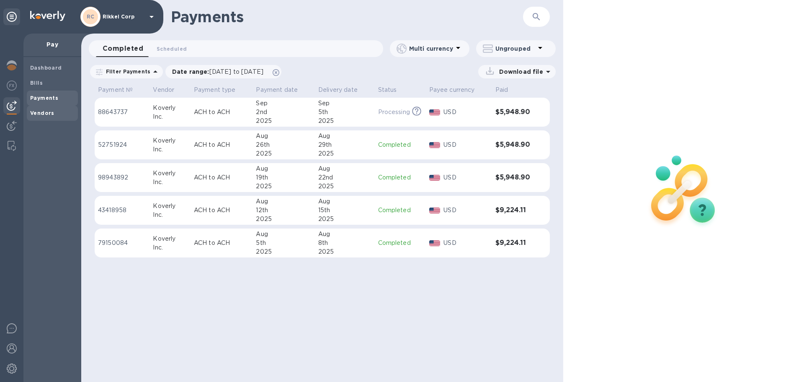
click at [50, 106] on div "Vendors" at bounding box center [52, 113] width 51 height 15
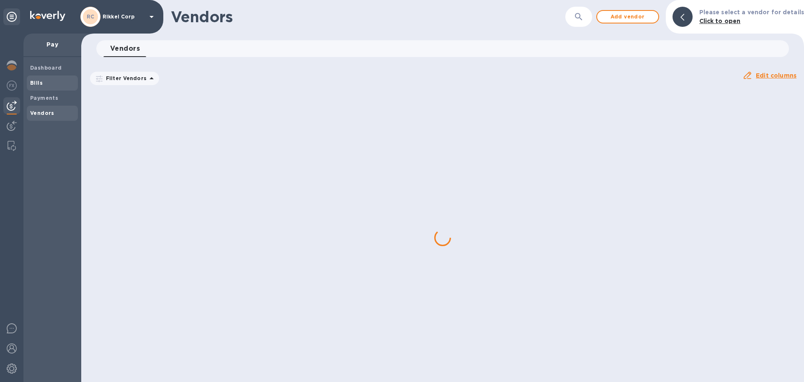
click at [47, 83] on span "Bills" at bounding box center [52, 83] width 44 height 8
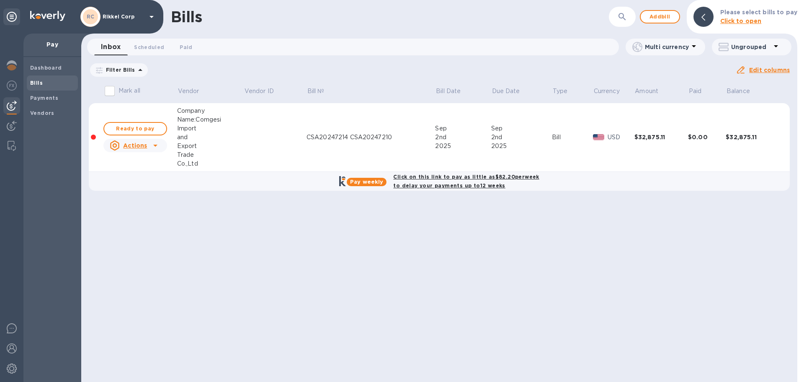
click at [153, 147] on icon at bounding box center [155, 145] width 10 height 10
click at [149, 127] on div at bounding box center [402, 191] width 804 height 382
click at [150, 127] on span "Ready to pay" at bounding box center [135, 129] width 49 height 10
click at [239, 126] on div "Import" at bounding box center [210, 128] width 67 height 9
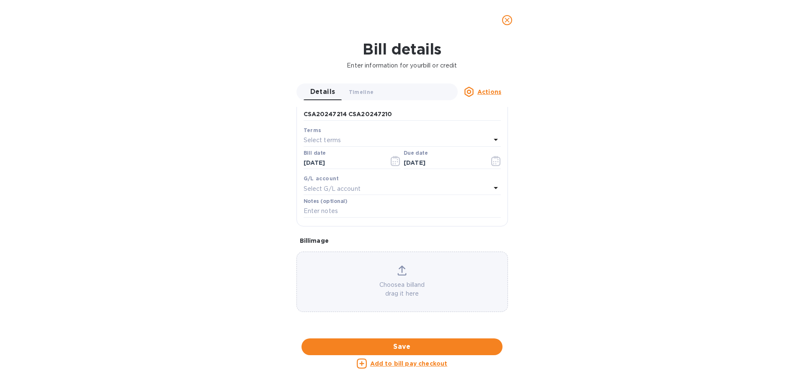
scroll to position [413, 0]
click at [400, 366] on u "Add to bill pay checkout" at bounding box center [408, 363] width 77 height 7
checkbox input "true"
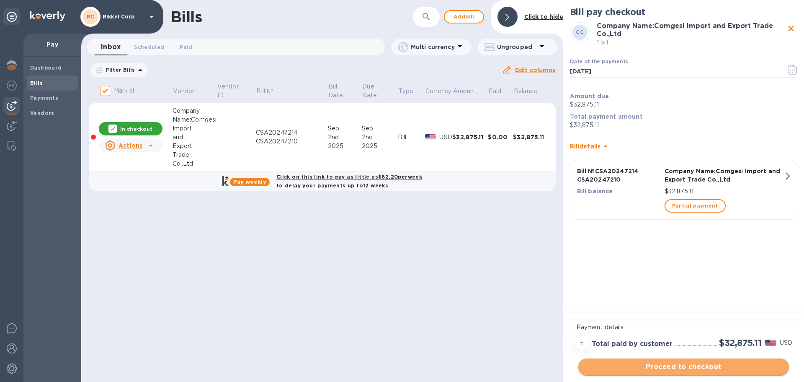
click at [648, 364] on span "Proceed to checkout" at bounding box center [683, 366] width 197 height 10
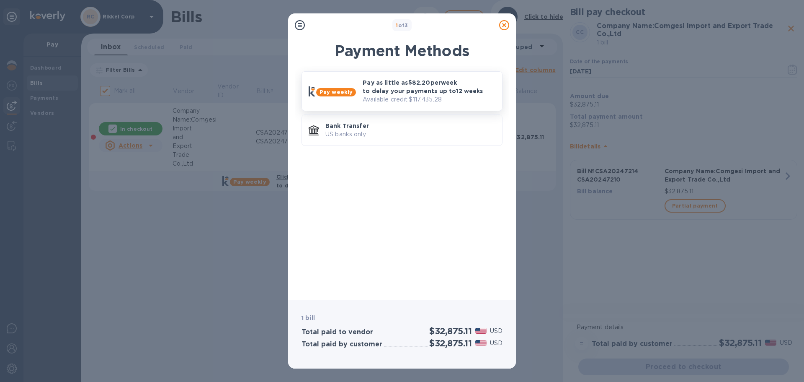
click at [402, 95] on p "Available credit: $117,435.28" at bounding box center [429, 99] width 133 height 9
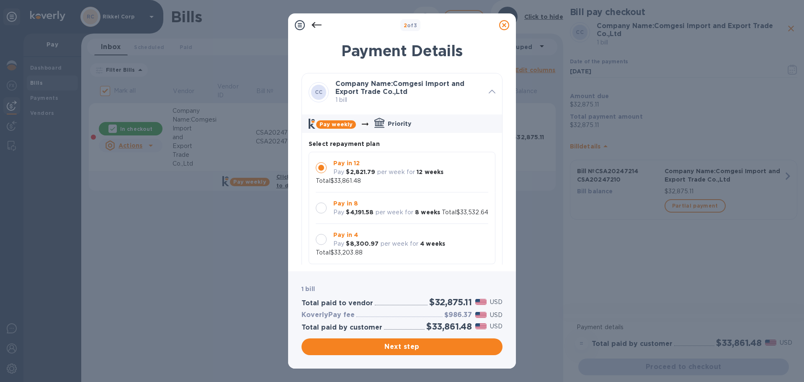
scroll to position [0, 0]
drag, startPoint x: 433, startPoint y: 304, endPoint x: 471, endPoint y: 305, distance: 38.5
click at [471, 305] on h2 "$32,875.11" at bounding box center [450, 302] width 43 height 10
copy h2 "32,875.11"
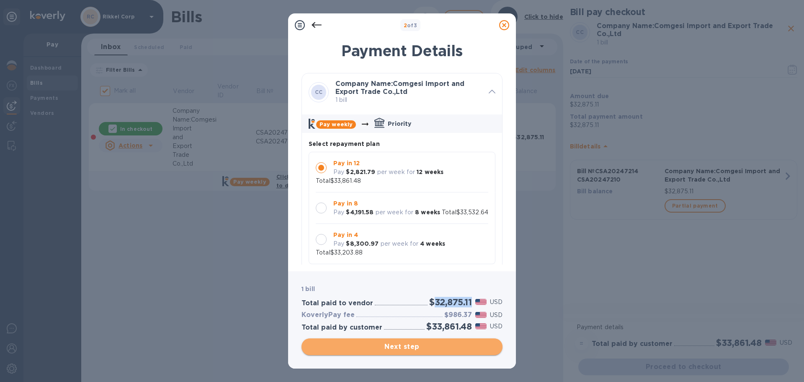
click at [395, 349] on span "Next step" at bounding box center [402, 346] width 188 height 10
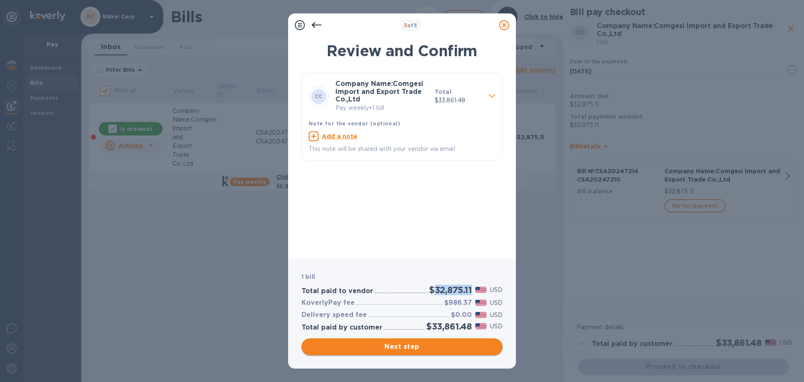
click at [402, 344] on span "Next step" at bounding box center [402, 346] width 188 height 10
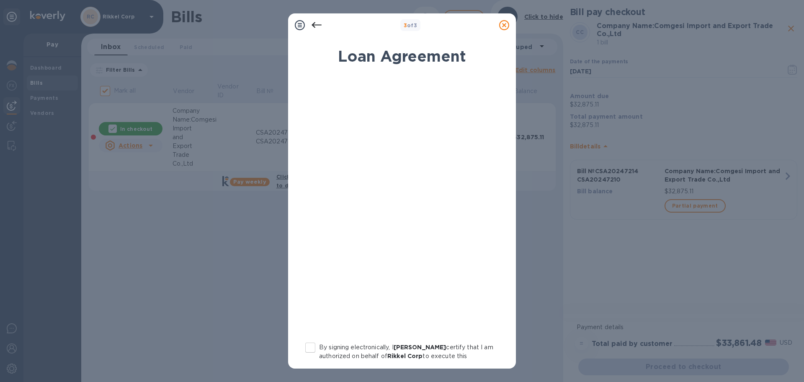
scroll to position [87, 0]
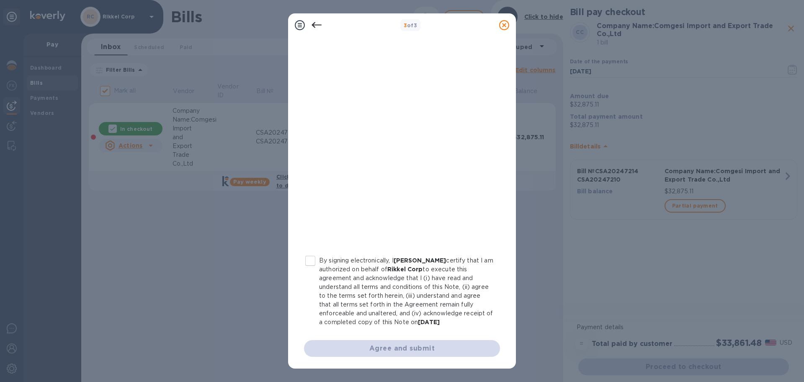
click at [331, 271] on p "By signing electronically, I [PERSON_NAME] certify that I am authorized on beha…" at bounding box center [406, 291] width 174 height 70
click at [319, 269] on input "By signing electronically, I [PERSON_NAME] certify that I am authorized on beha…" at bounding box center [311, 261] width 18 height 18
checkbox input "true"
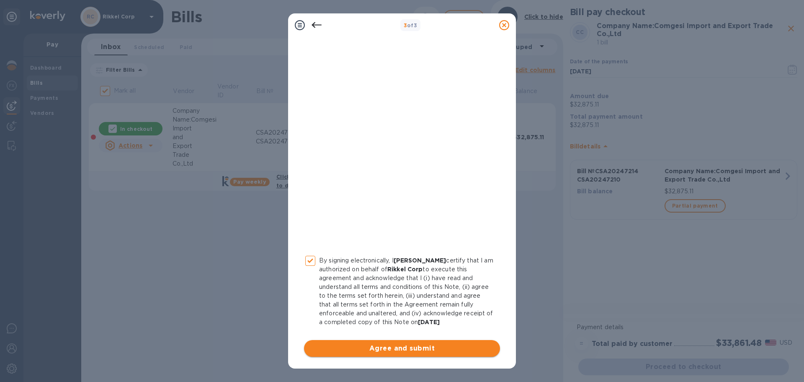
click at [346, 350] on span "Agree and submit" at bounding box center [402, 348] width 183 height 10
